Goal: Information Seeking & Learning: Learn about a topic

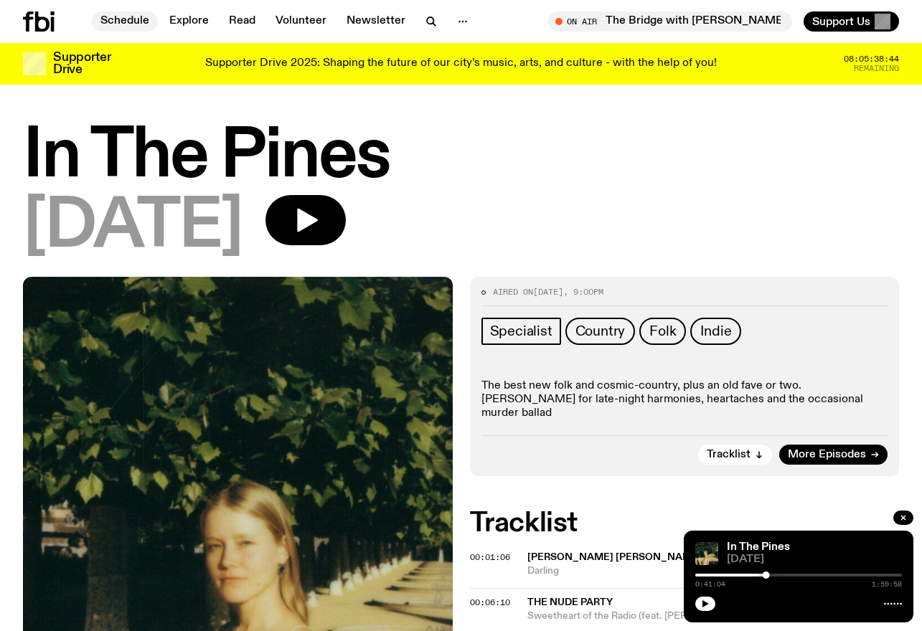
scroll to position [527, 0]
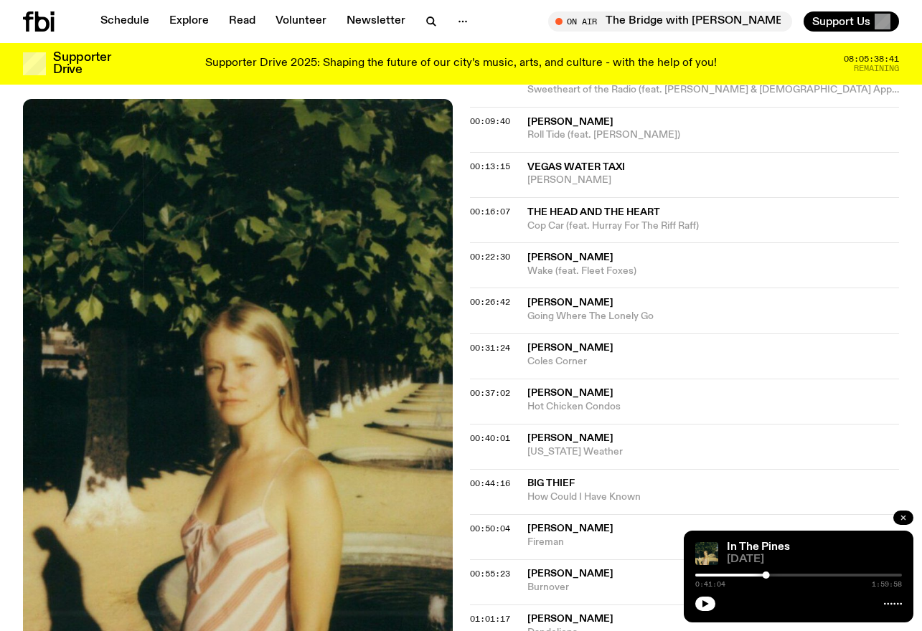
click at [903, 513] on button "button" at bounding box center [903, 518] width 20 height 14
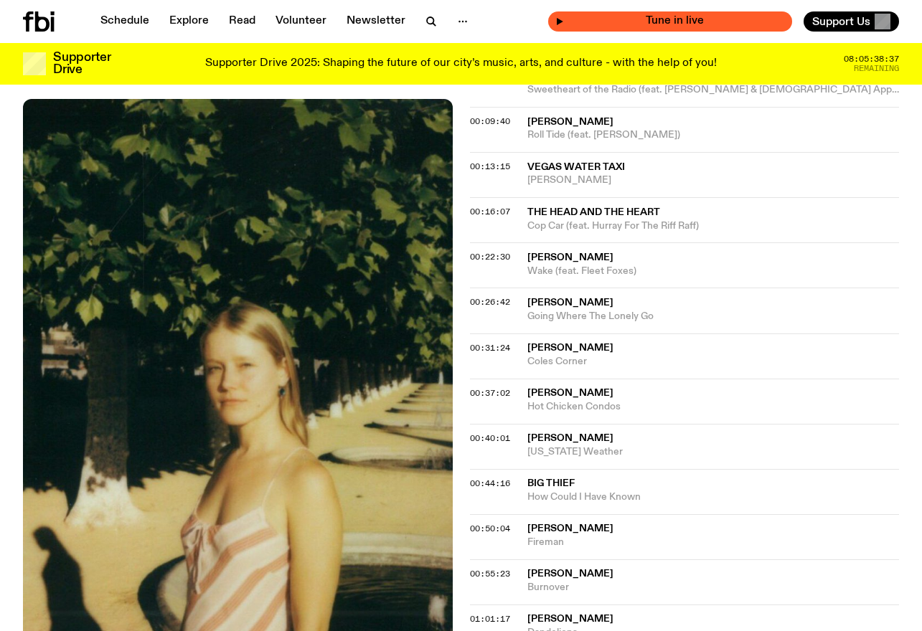
click at [564, 17] on icon "button" at bounding box center [559, 21] width 9 height 9
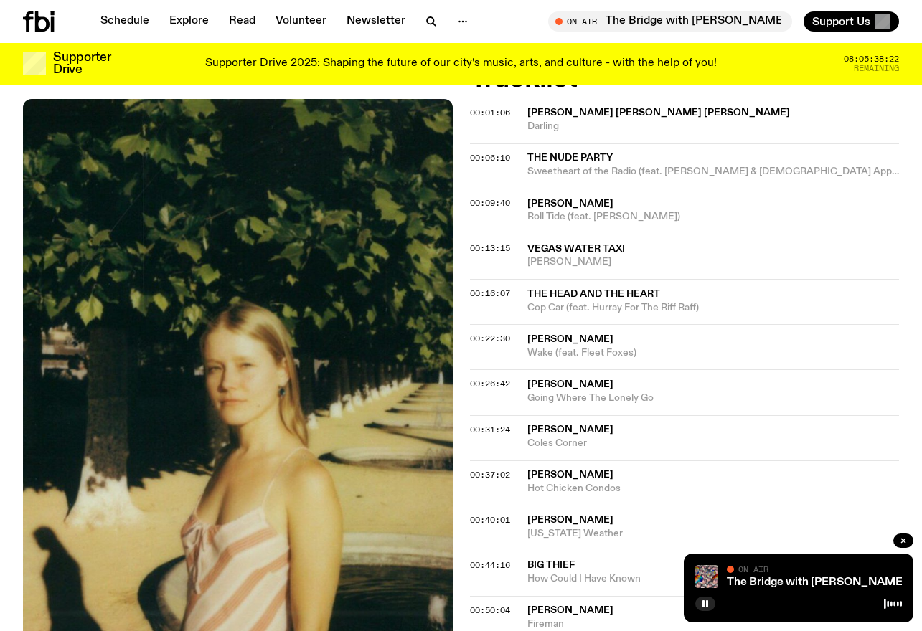
scroll to position [444, 0]
click at [903, 541] on icon "button" at bounding box center [903, 541] width 4 height 4
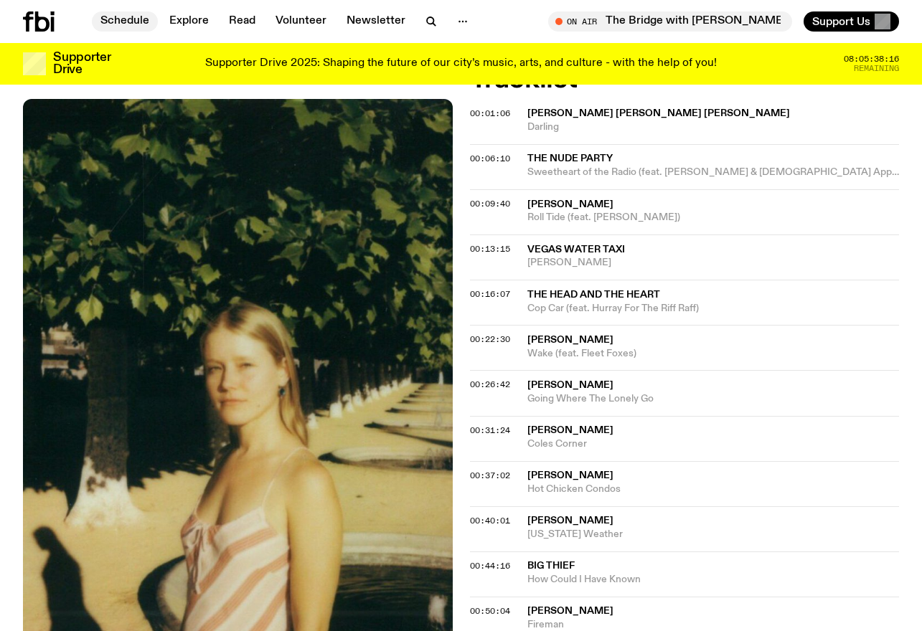
click at [122, 21] on link "Schedule" at bounding box center [125, 21] width 66 height 20
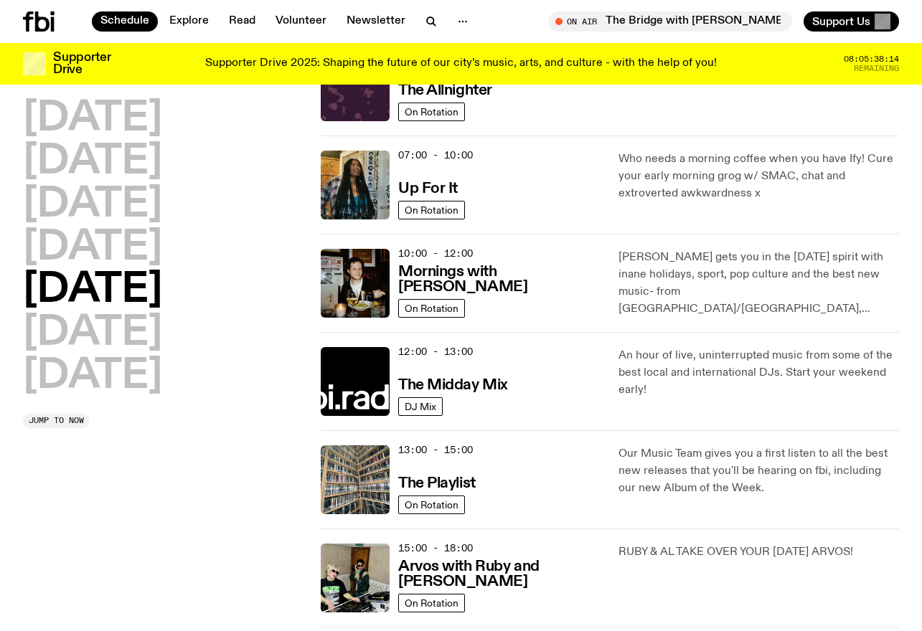
scroll to position [87, 0]
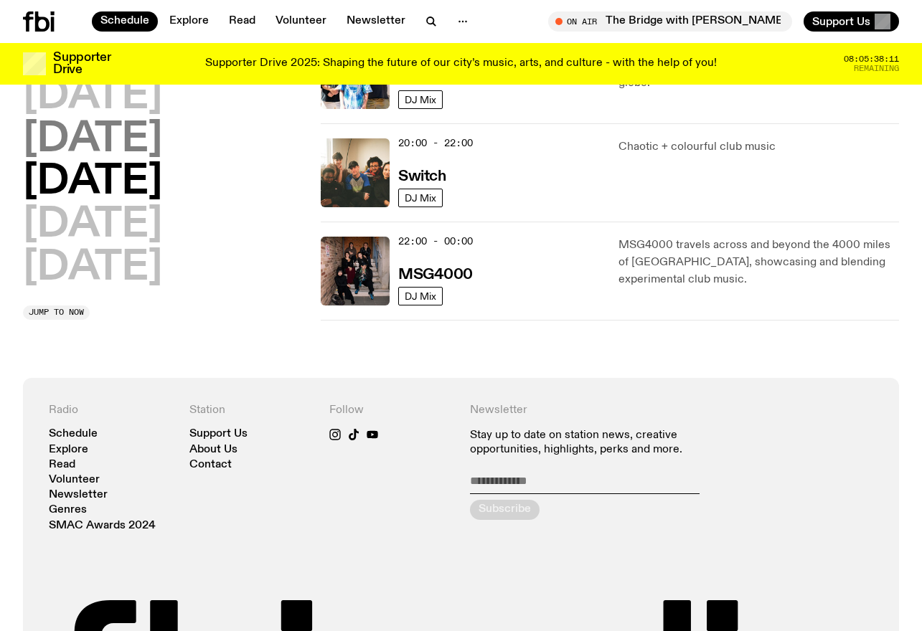
click at [110, 231] on h2 "[DATE]" at bounding box center [92, 225] width 139 height 40
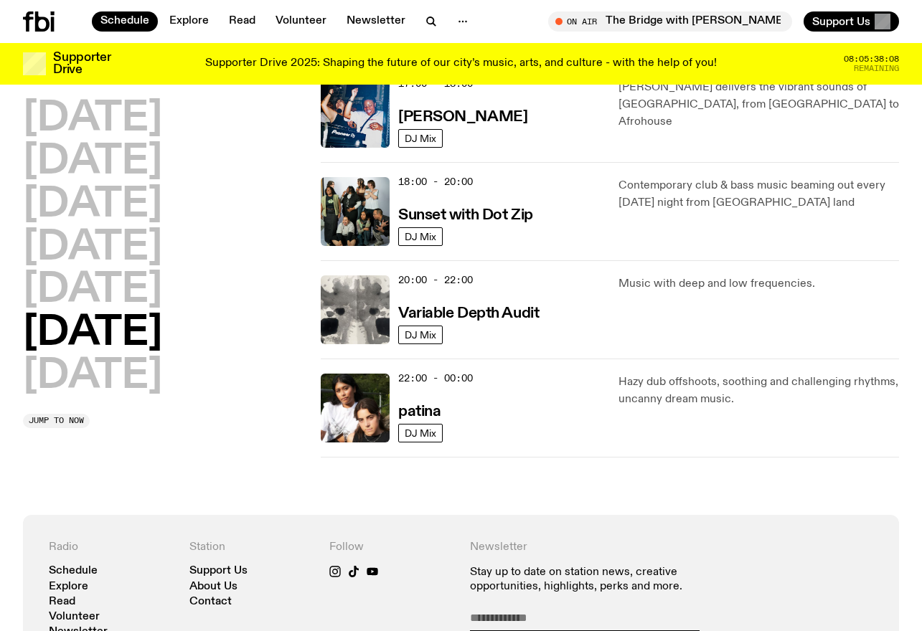
scroll to position [851, 0]
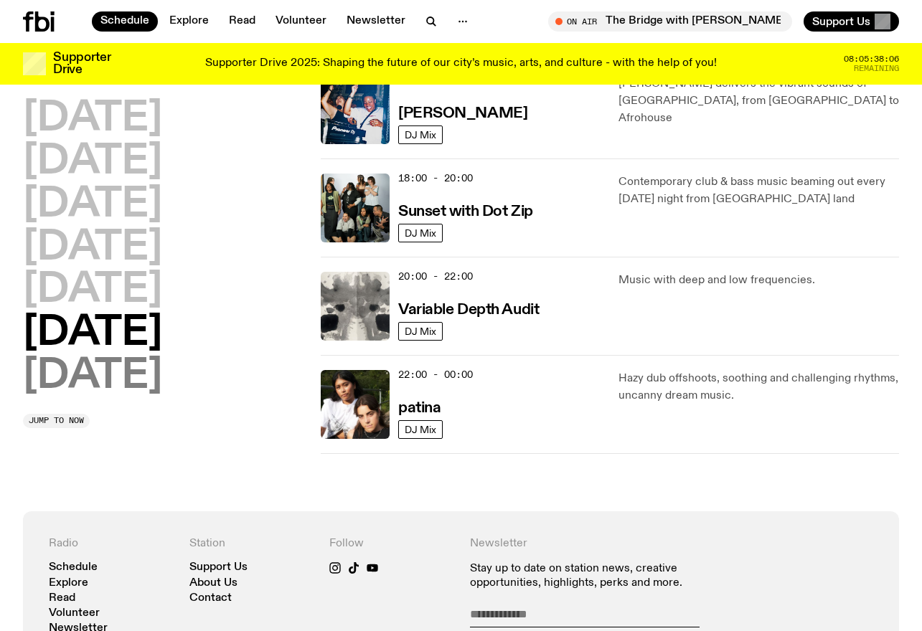
click at [144, 364] on h2 "[DATE]" at bounding box center [92, 377] width 139 height 40
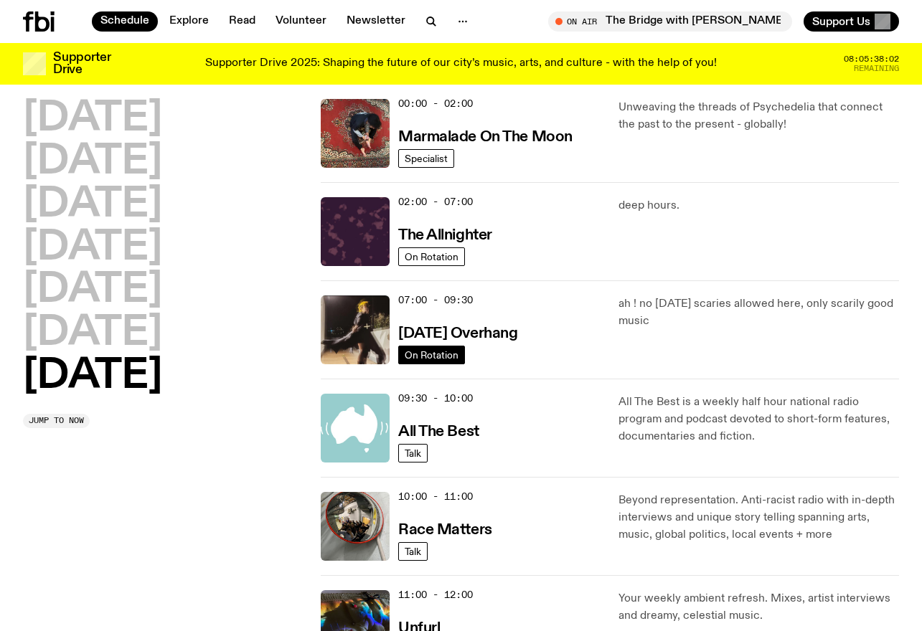
scroll to position [0, 0]
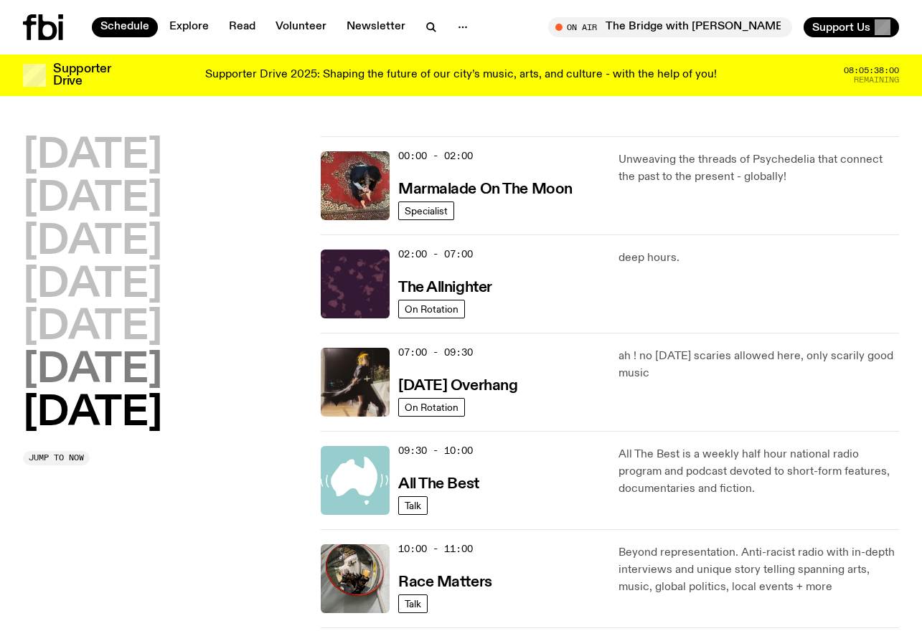
click at [141, 368] on h2 "[DATE]" at bounding box center [92, 371] width 139 height 40
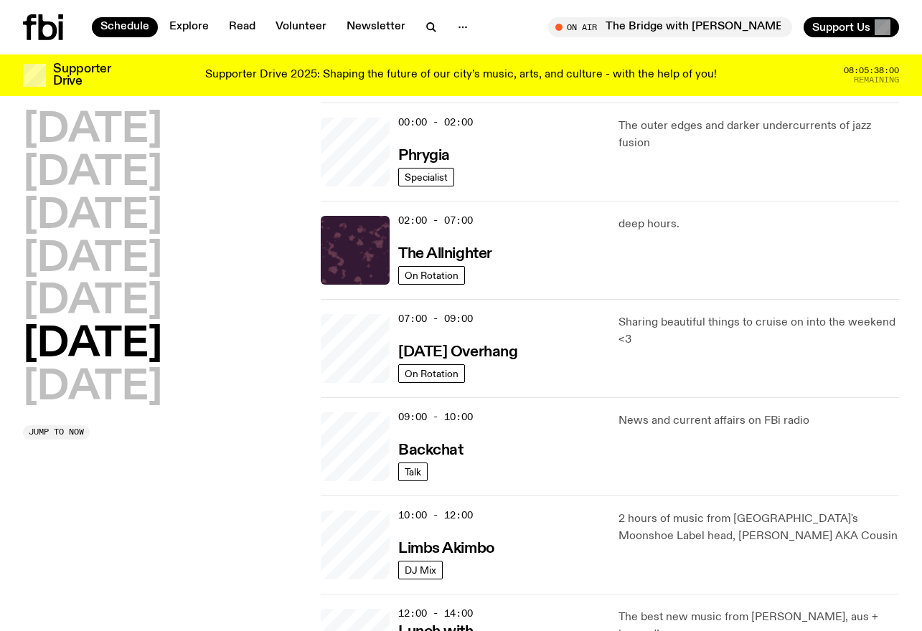
scroll to position [40, 0]
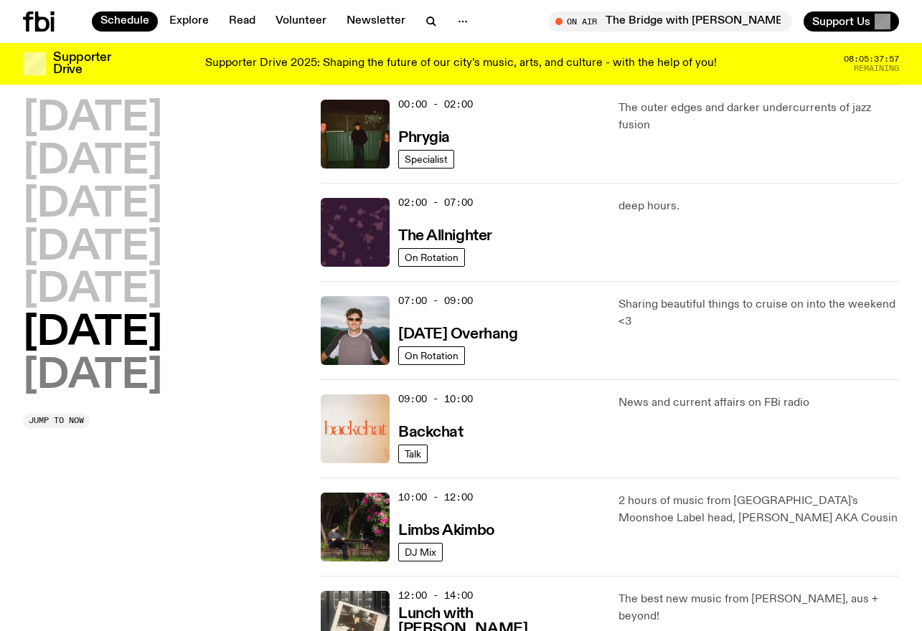
click at [93, 367] on h2 "[DATE]" at bounding box center [92, 377] width 139 height 40
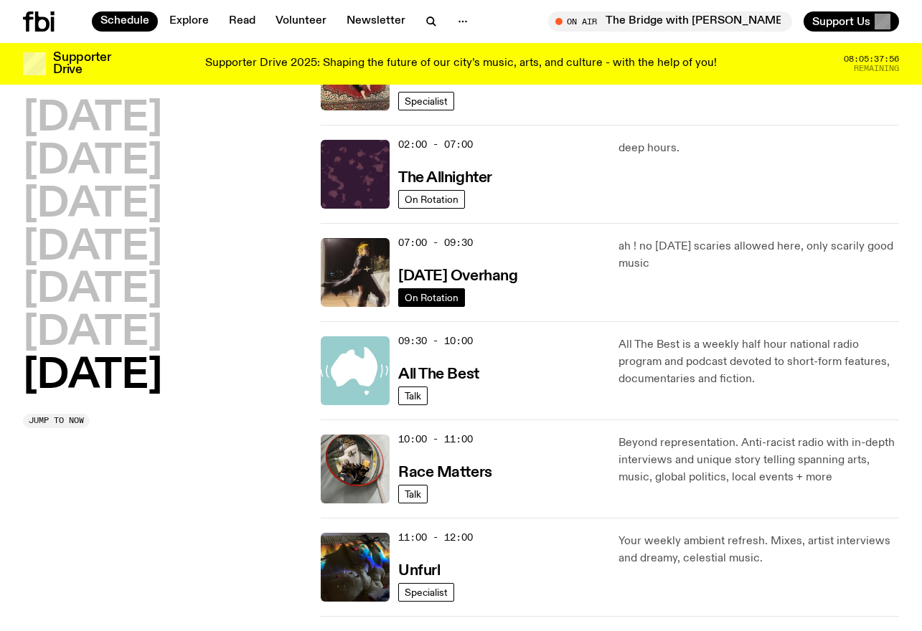
scroll to position [0, 0]
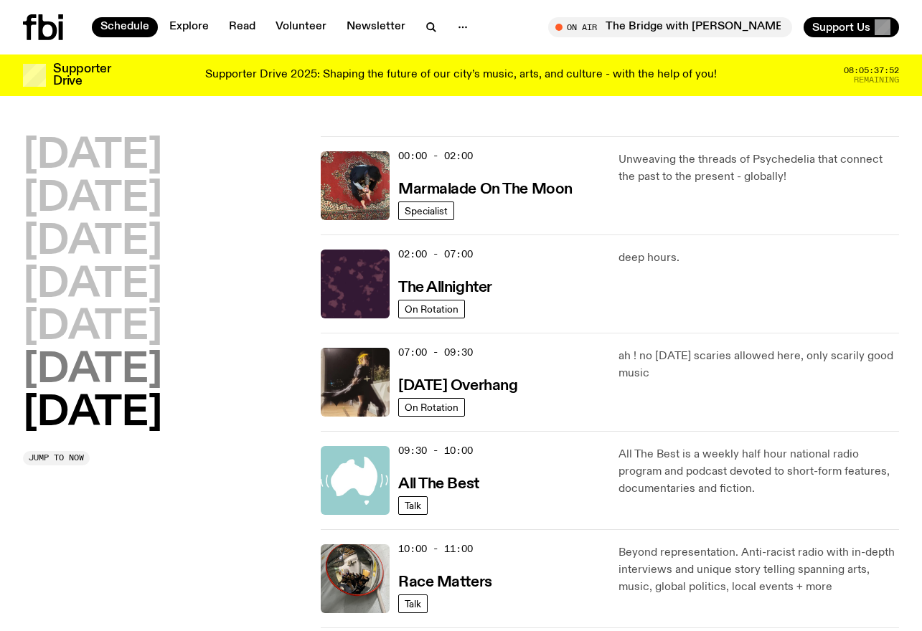
click at [81, 371] on h2 "[DATE]" at bounding box center [92, 371] width 139 height 40
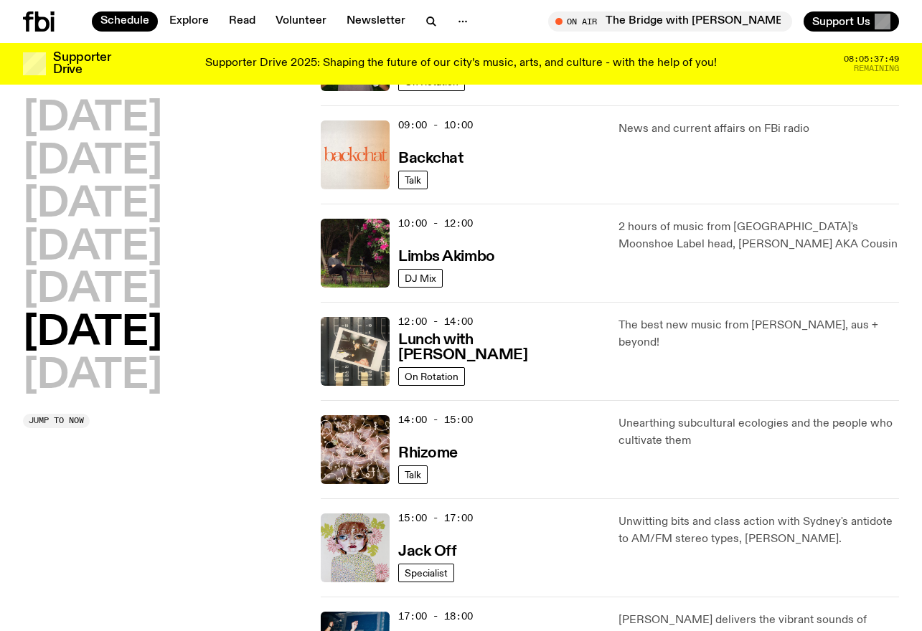
scroll to position [318, 0]
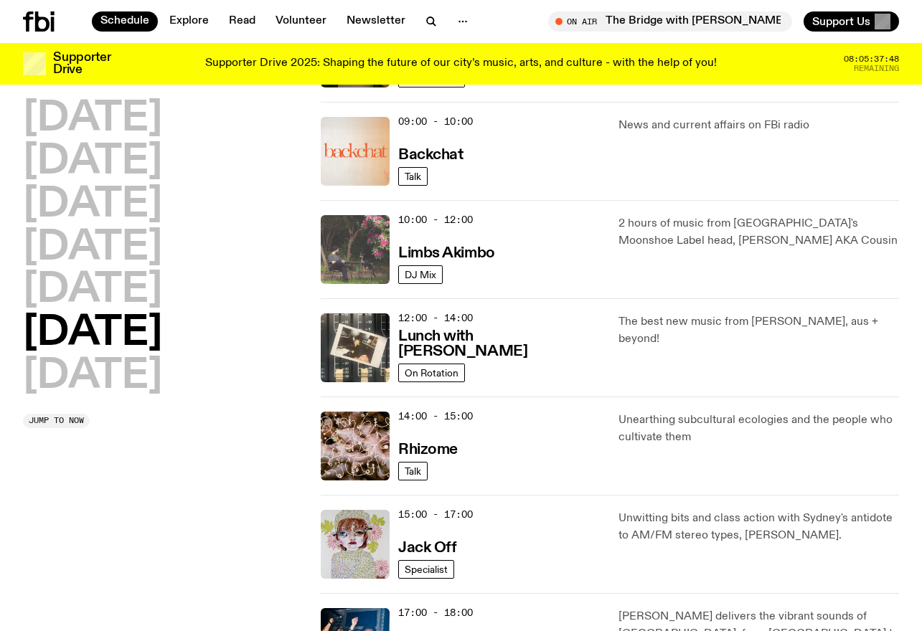
click at [358, 251] on img at bounding box center [355, 249] width 69 height 69
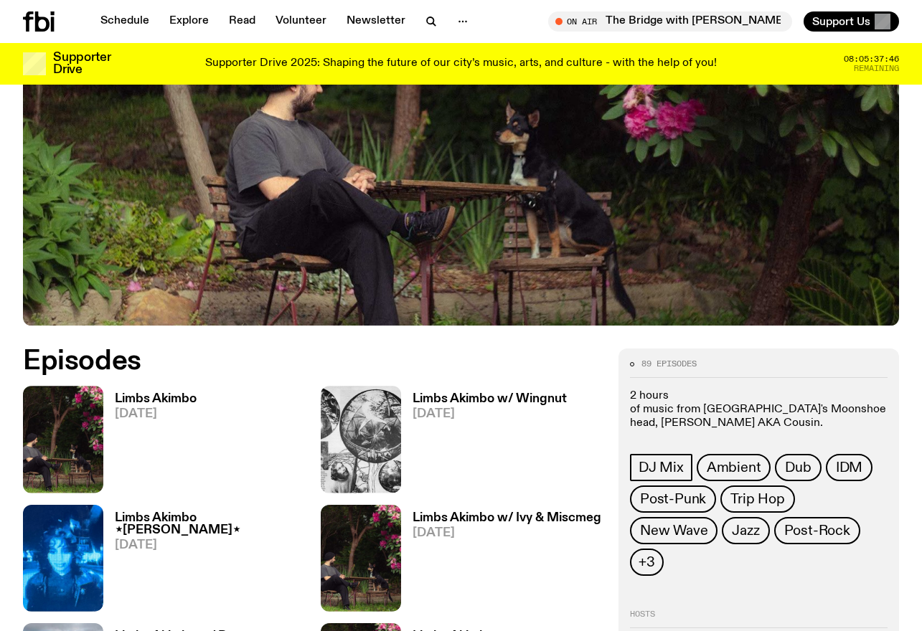
scroll to position [415, 0]
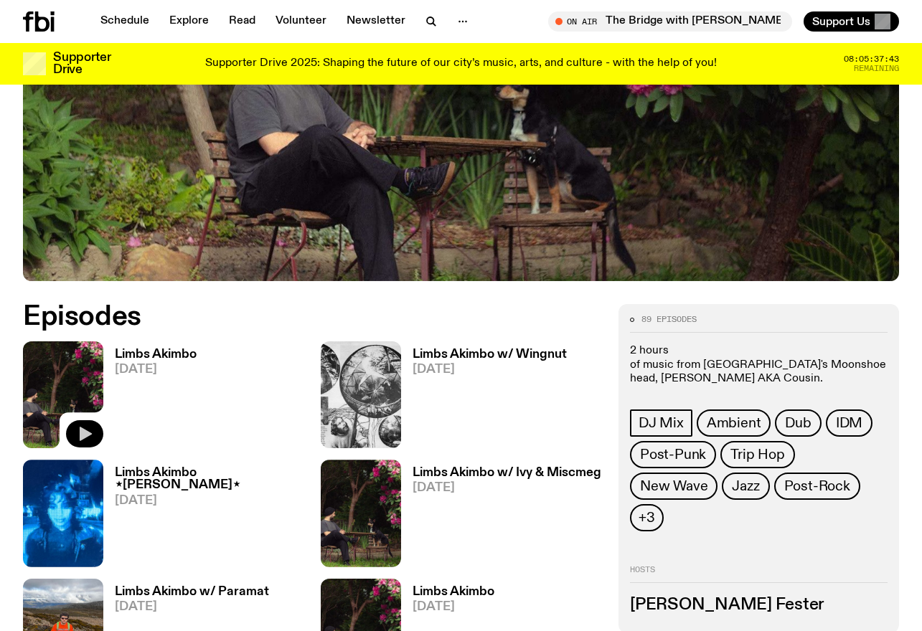
click at [84, 433] on icon "button" at bounding box center [86, 435] width 12 height 14
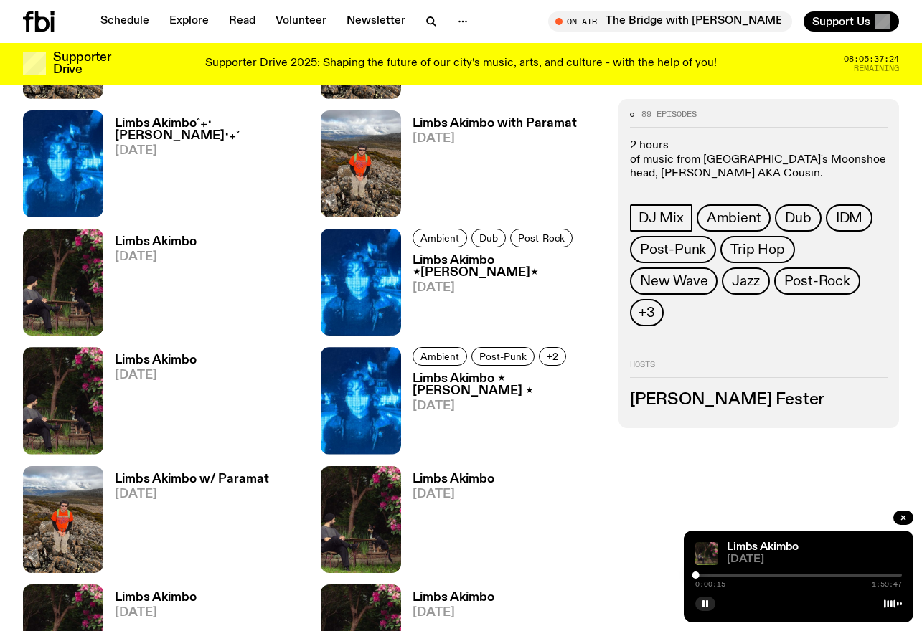
scroll to position [1653, 0]
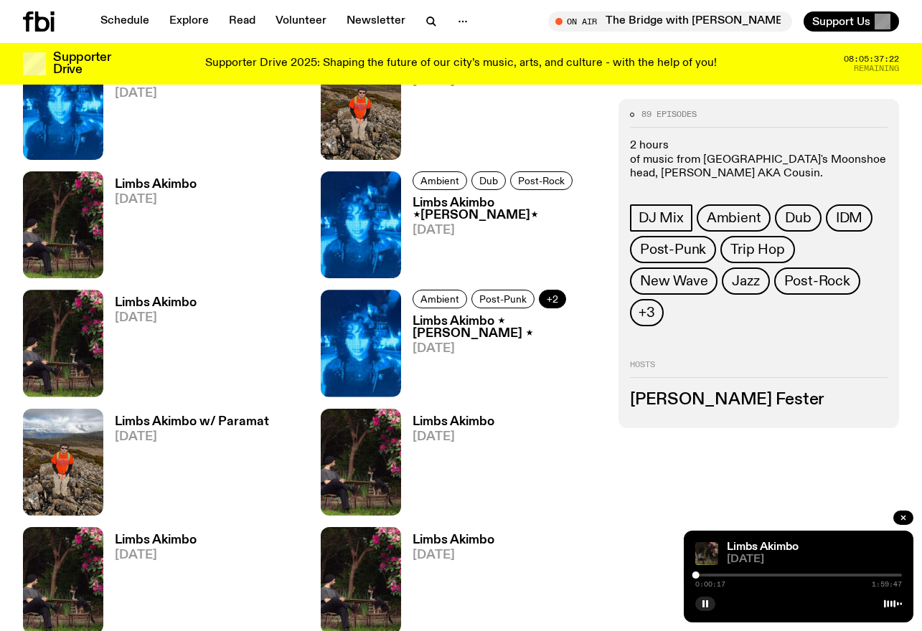
click at [547, 296] on span "+2" at bounding box center [552, 299] width 11 height 11
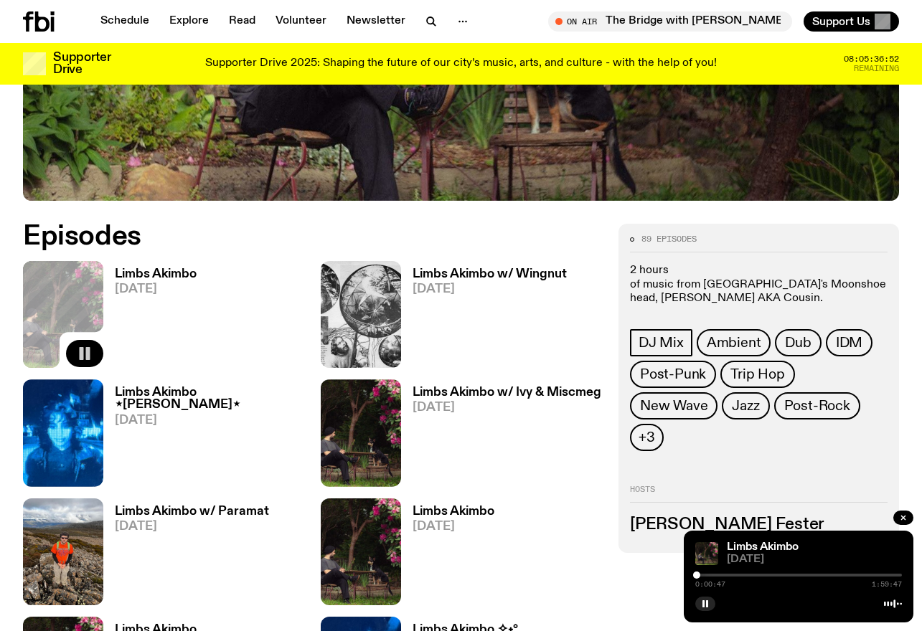
scroll to position [495, 0]
